Goal: Transaction & Acquisition: Purchase product/service

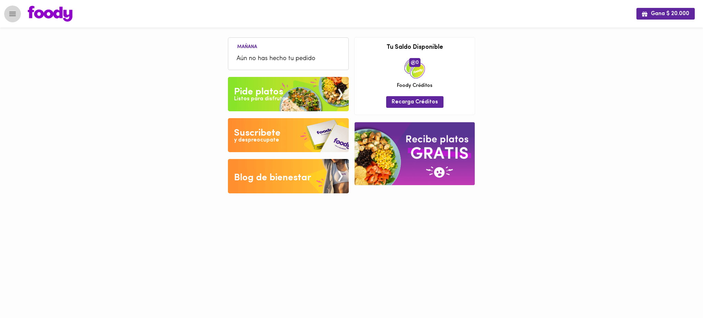
click at [13, 13] on icon "Menu" at bounding box center [12, 14] width 9 height 9
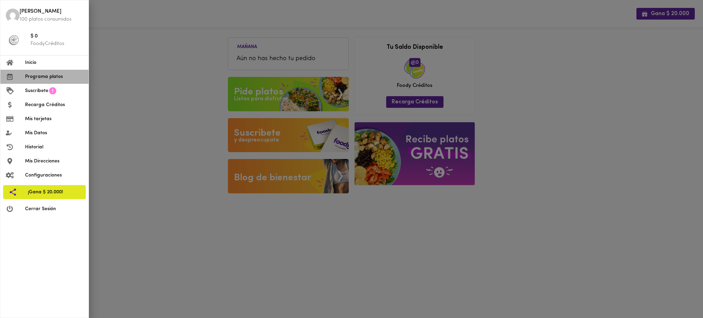
click at [36, 77] on span "Programa platos" at bounding box center [54, 76] width 58 height 7
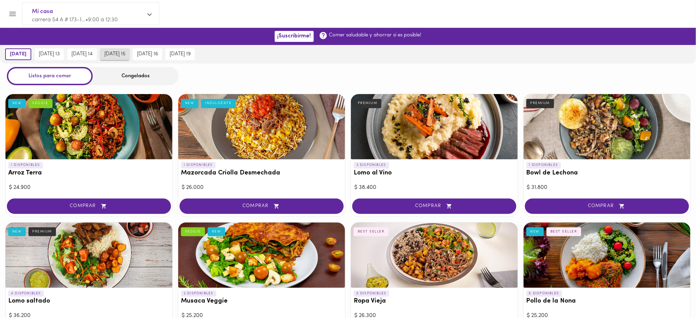
click at [125, 54] on span "[DATE] 15" at bounding box center [114, 54] width 21 height 6
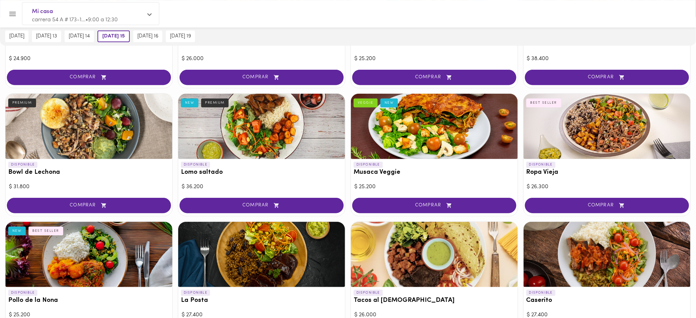
scroll to position [137, 0]
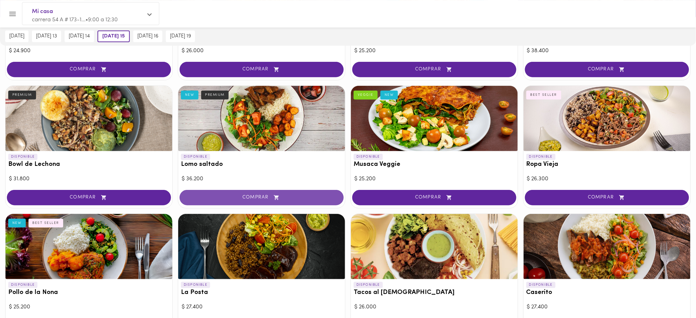
click at [284, 195] on span "COMPRAR" at bounding box center [261, 198] width 147 height 6
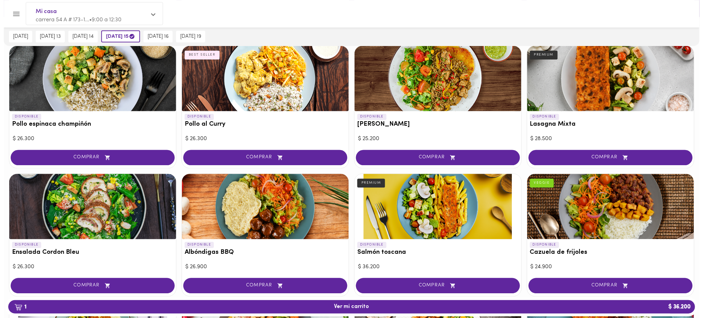
scroll to position [432, 0]
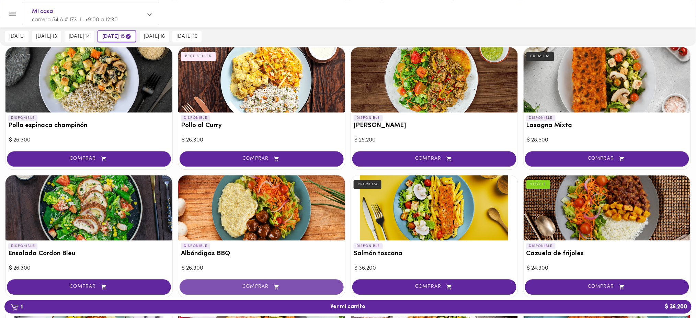
click at [290, 286] on span "COMPRAR" at bounding box center [261, 287] width 147 height 6
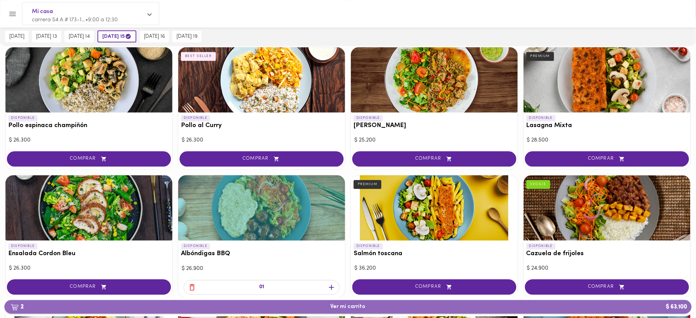
click at [344, 310] on span "2 Ver mi carrito $ 63.100" at bounding box center [348, 307] width 35 height 7
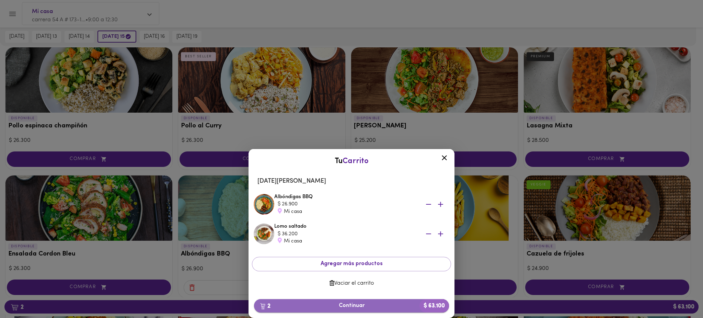
click at [352, 306] on span "2 Continuar $ 63.100" at bounding box center [352, 305] width 184 height 7
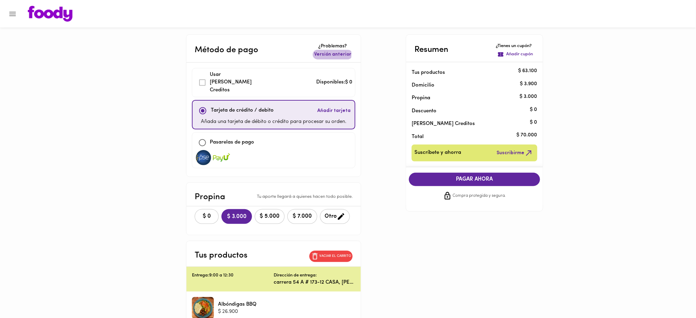
click at [332, 54] on span "Versión anterior" at bounding box center [332, 54] width 37 height 7
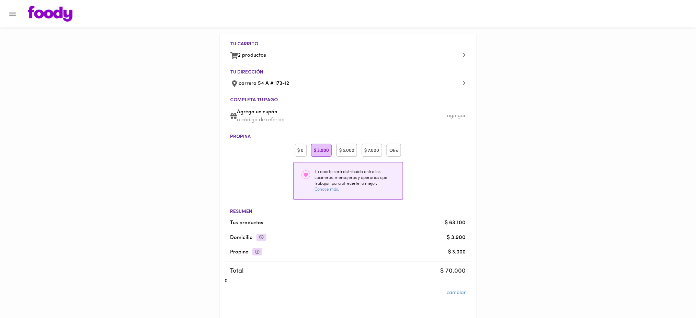
click at [302, 148] on div "$ 0" at bounding box center [301, 150] width 12 height 13
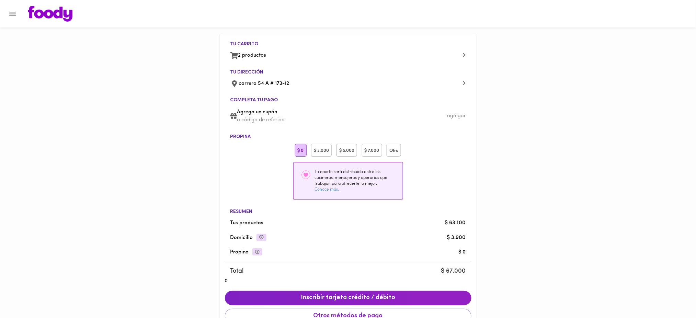
scroll to position [55, 0]
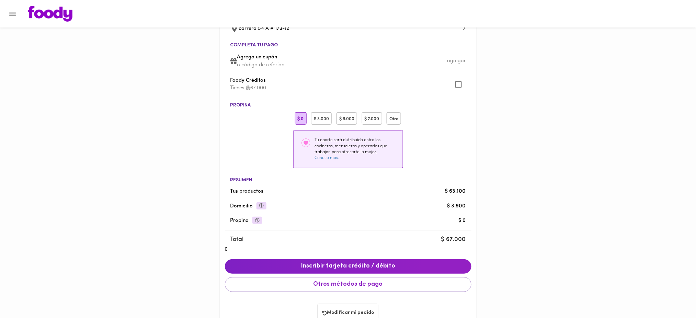
click at [459, 85] on input "checkbox" at bounding box center [458, 84] width 15 height 15
checkbox input "true"
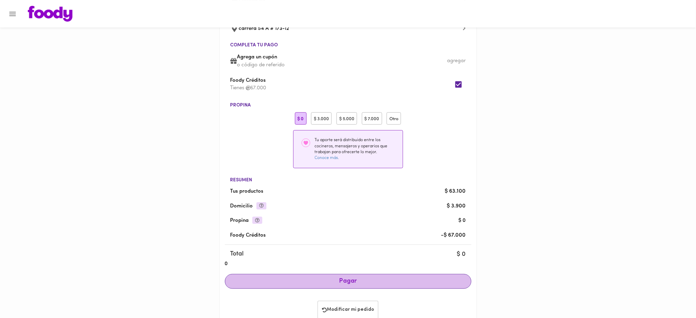
click at [360, 279] on span "Pagar" at bounding box center [348, 282] width 235 height 8
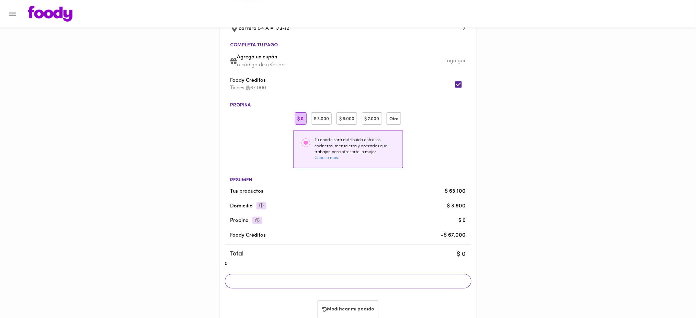
scroll to position [51, 0]
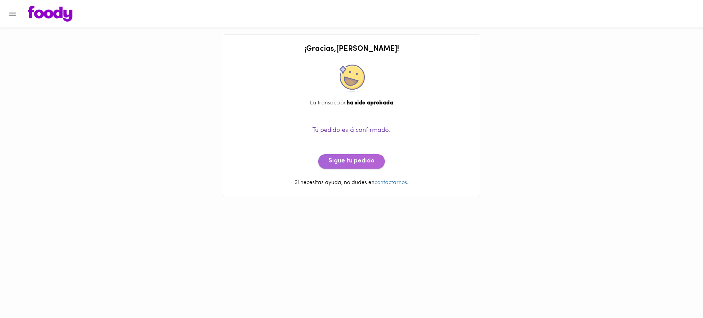
click at [359, 162] on span "Sigue tu pedido" at bounding box center [352, 162] width 46 height 8
